Goal: Information Seeking & Learning: Learn about a topic

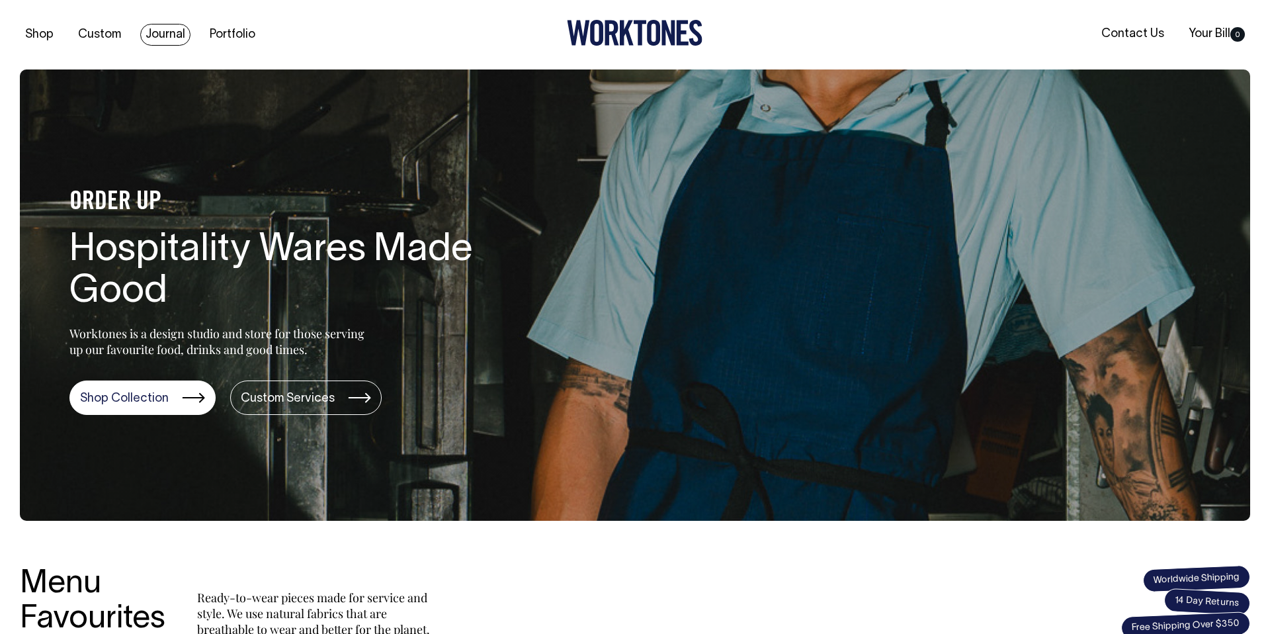
click at [166, 34] on link "Journal" at bounding box center [165, 35] width 50 height 22
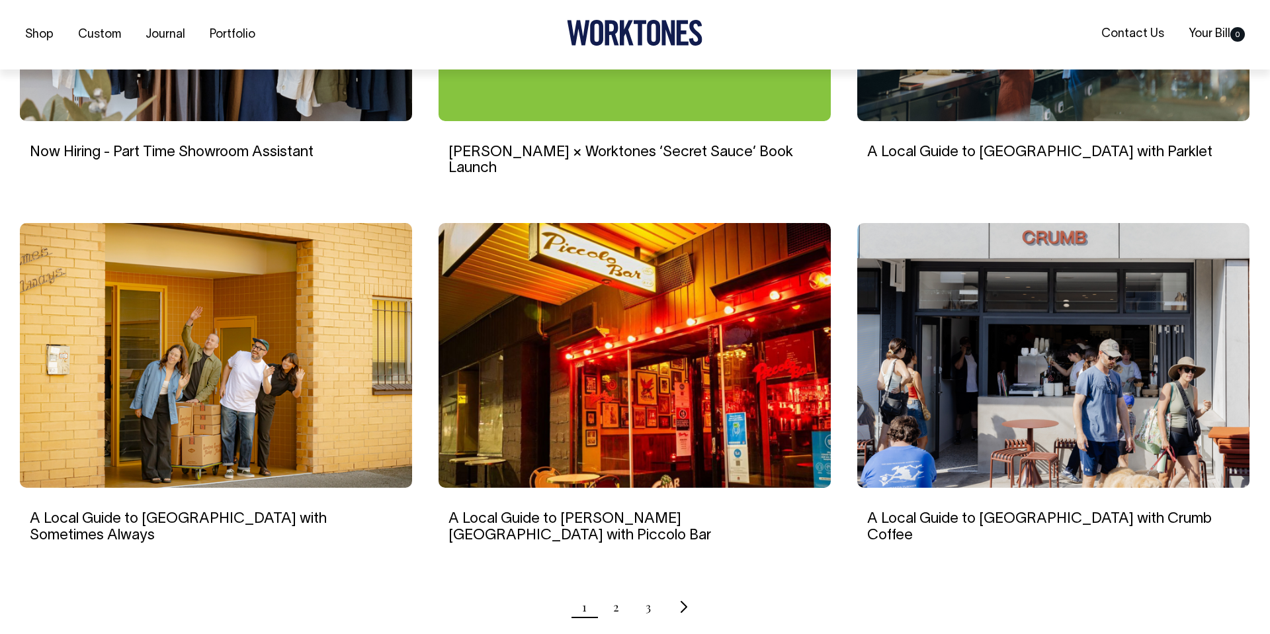
scroll to position [1072, 0]
click at [634, 318] on img at bounding box center [635, 354] width 392 height 265
